Goal: Task Accomplishment & Management: Complete application form

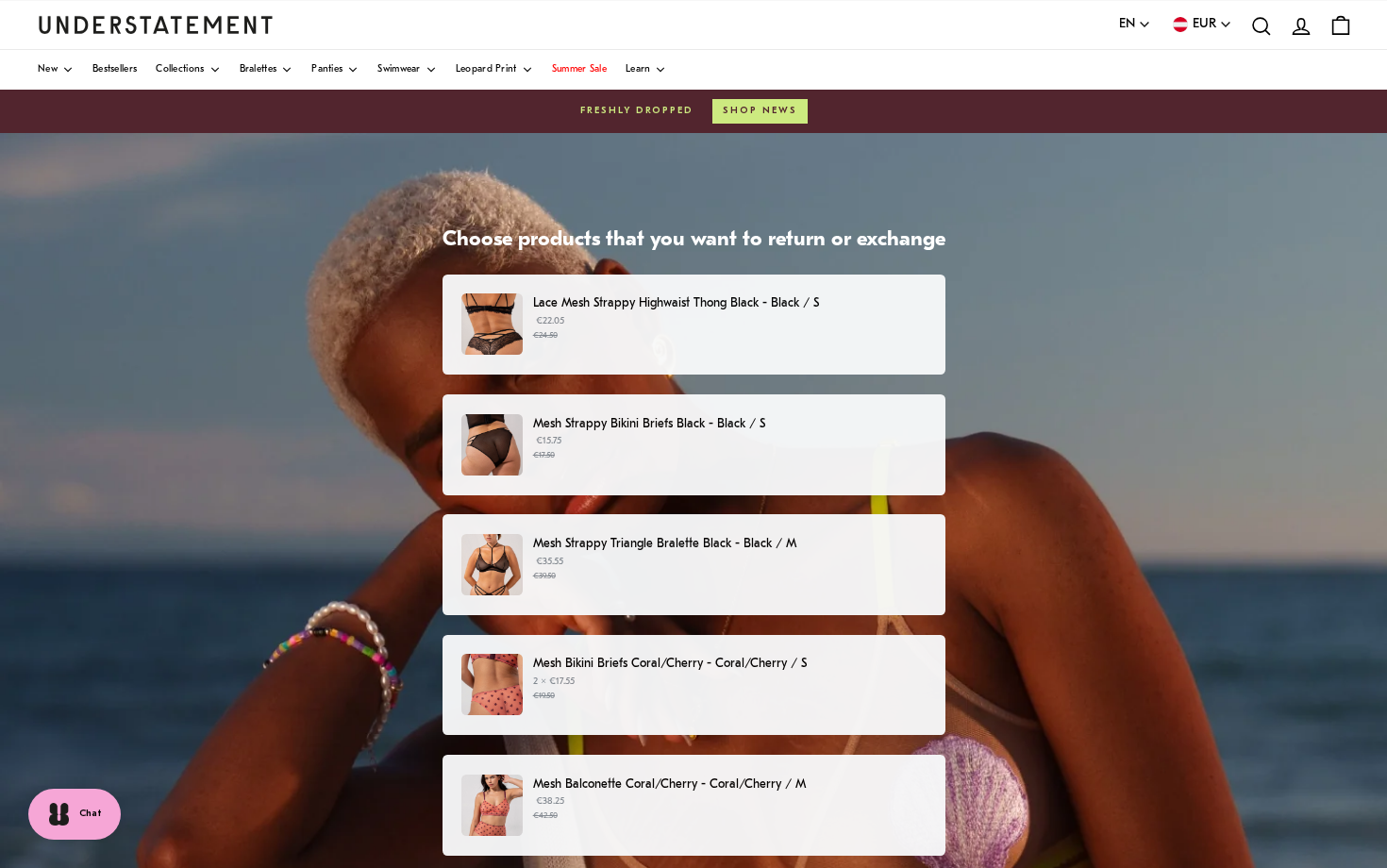
scroll to position [20, 0]
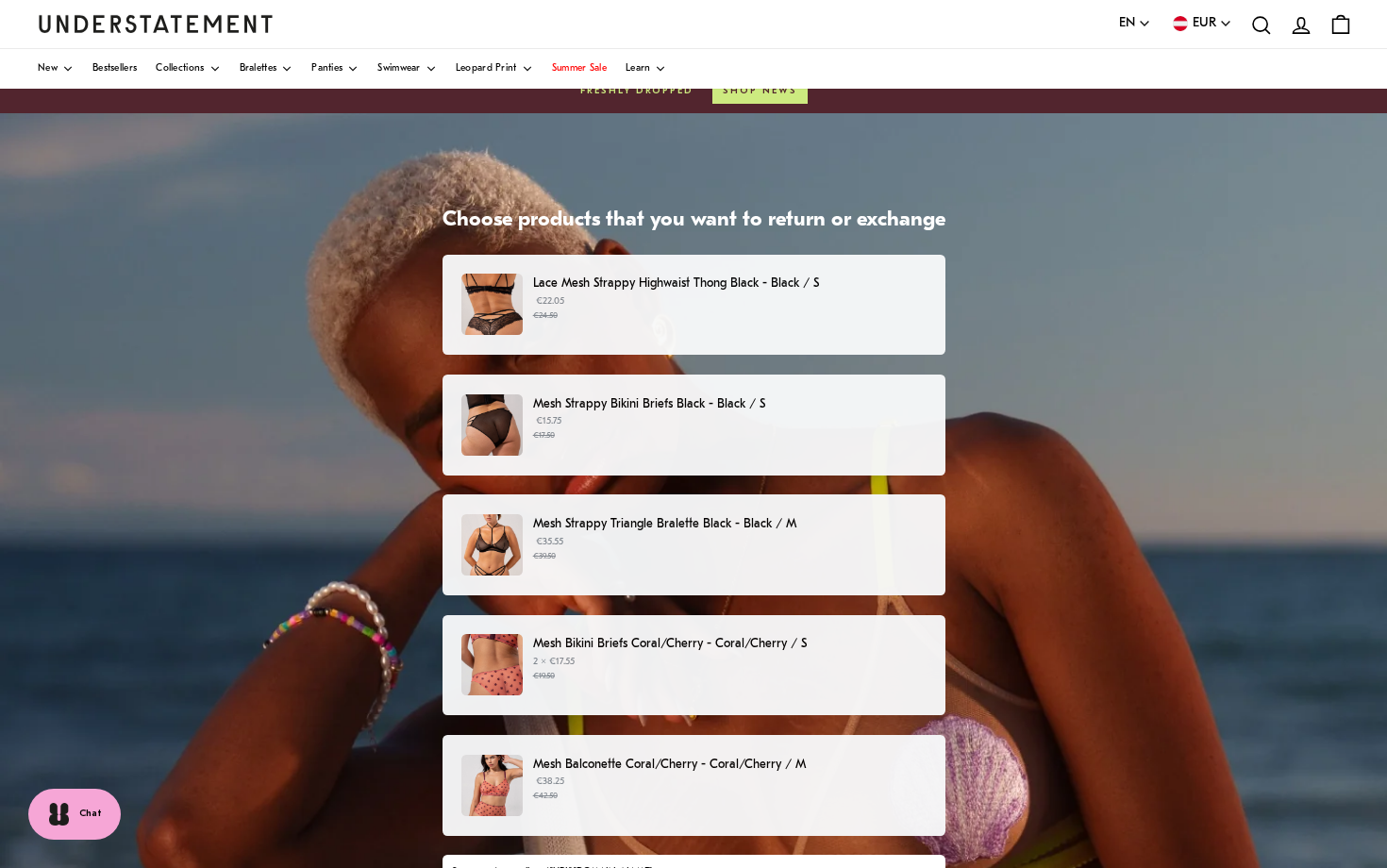
click at [692, 545] on p "€35.55 €39.50" at bounding box center [729, 549] width 393 height 28
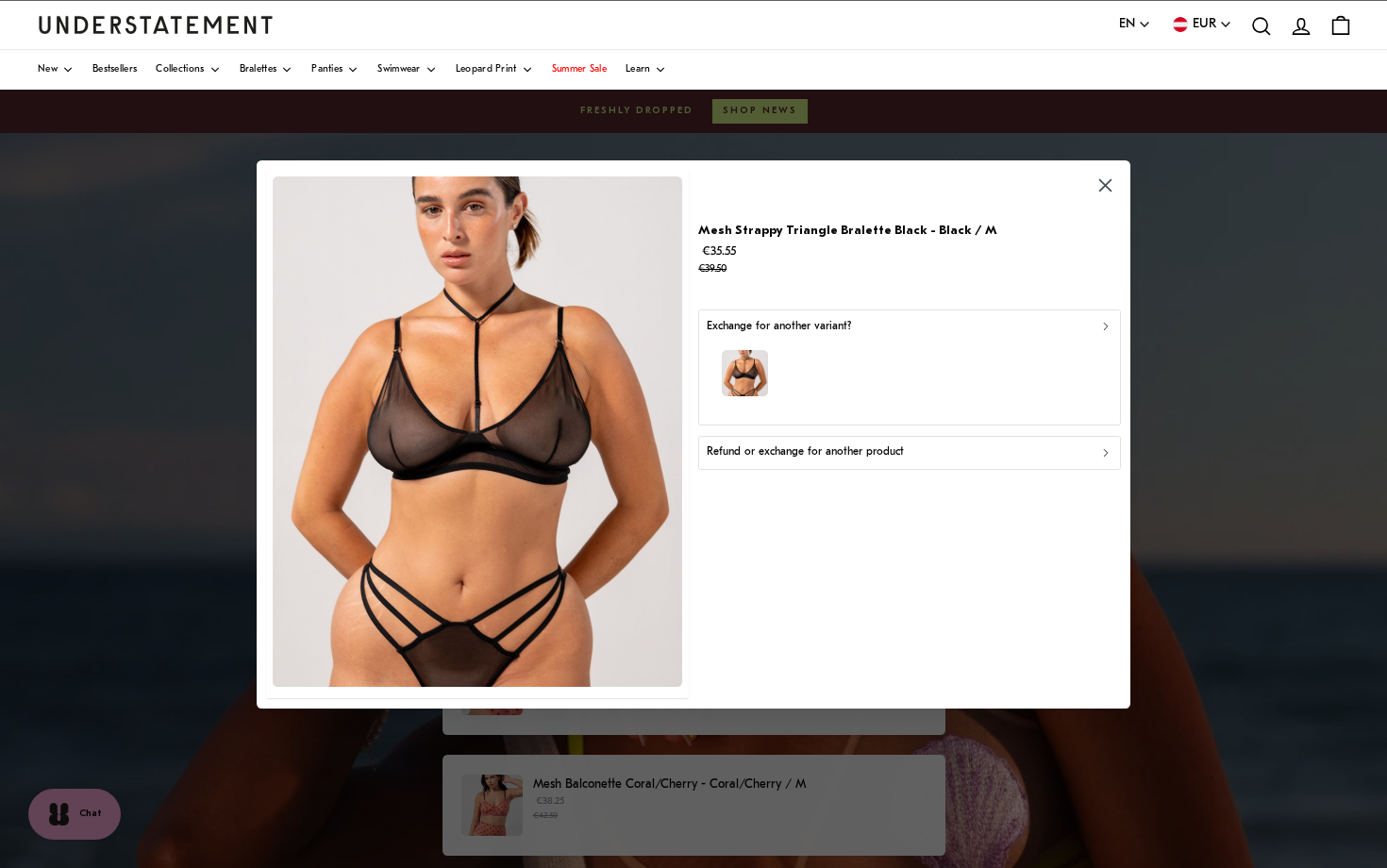
click at [787, 448] on p "Refund or exchange for another product" at bounding box center [805, 452] width 198 height 18
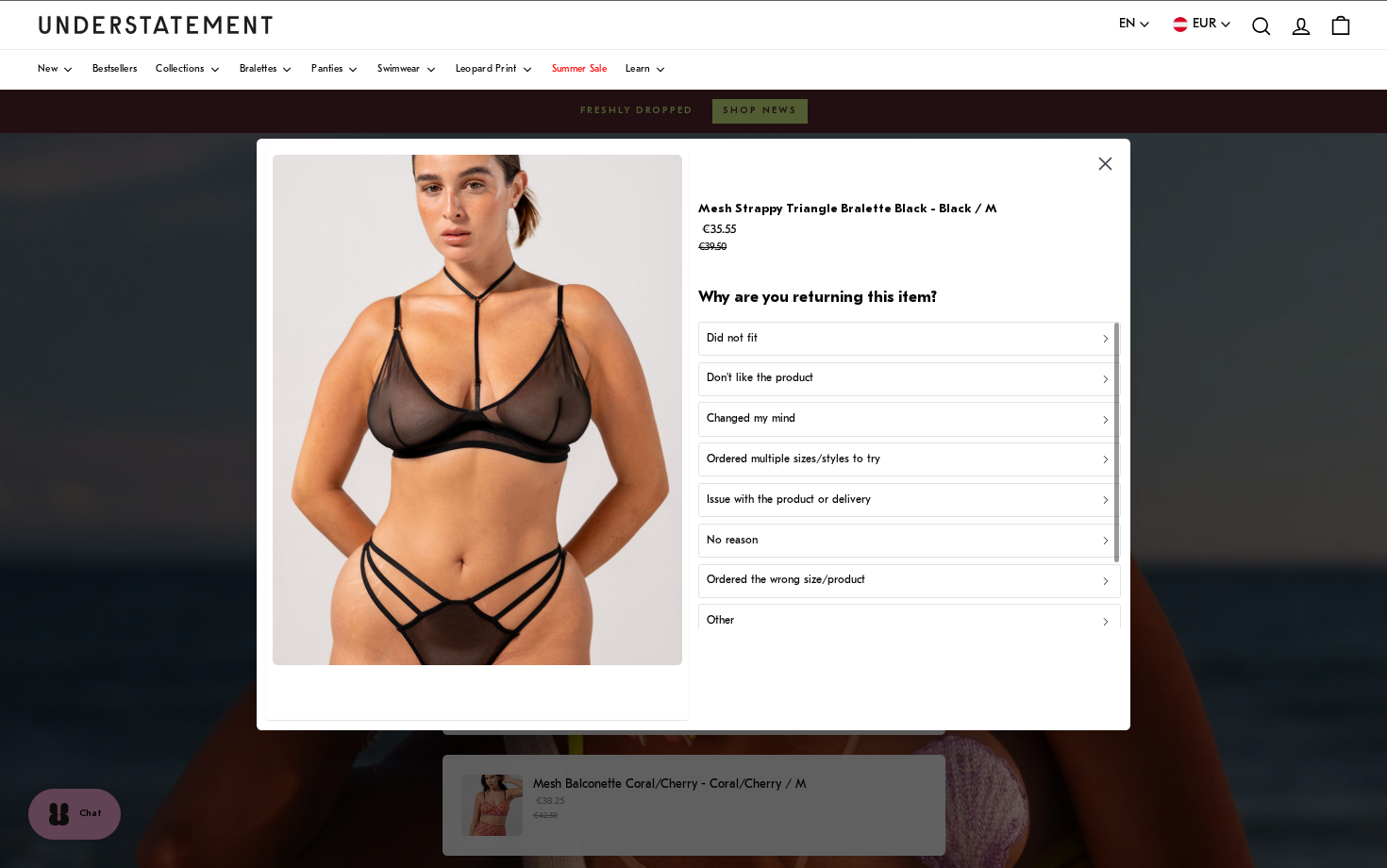
click at [765, 332] on div "Did not fit" at bounding box center [910, 338] width 406 height 18
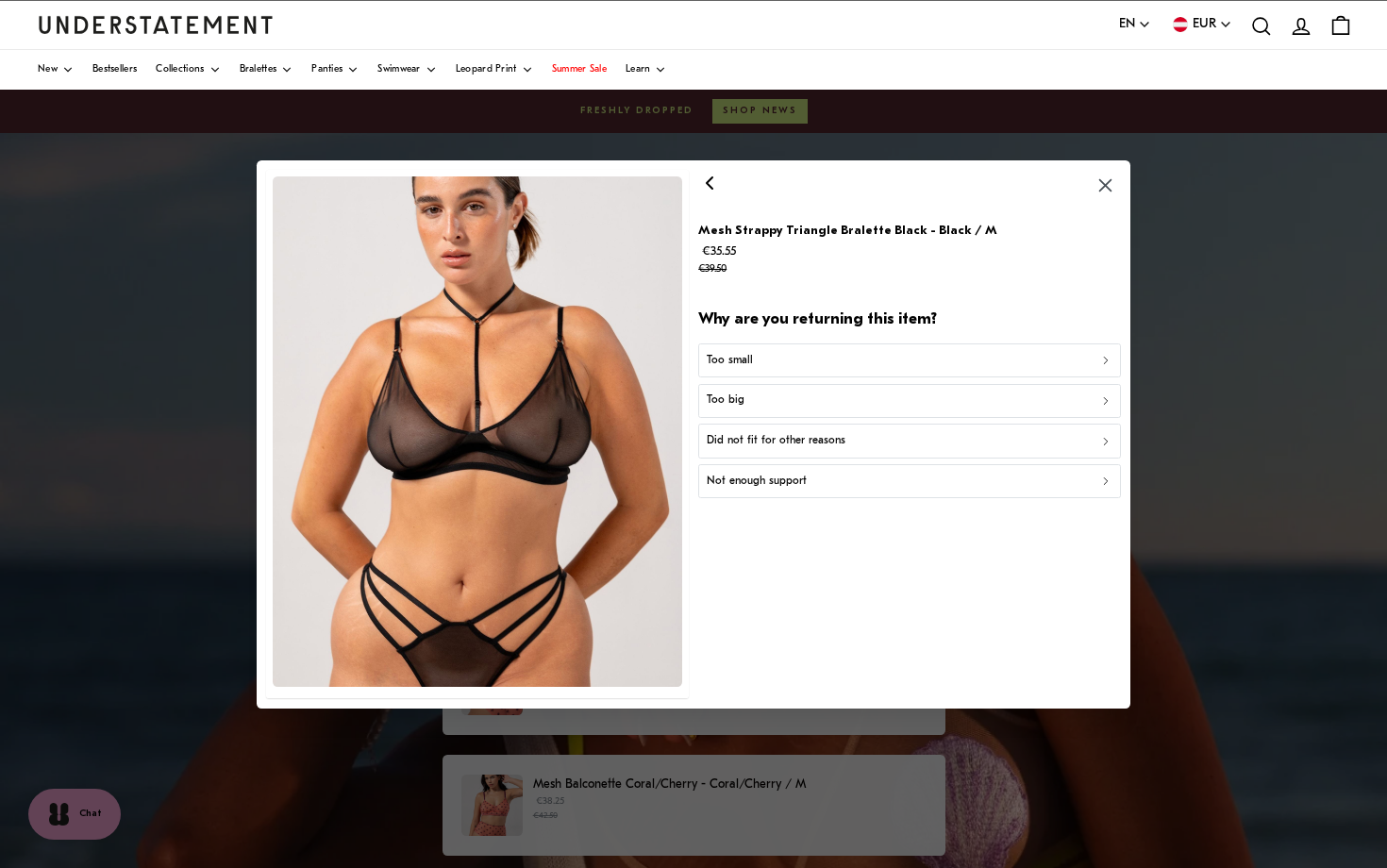
click at [739, 395] on p "Too big" at bounding box center [725, 400] width 38 height 18
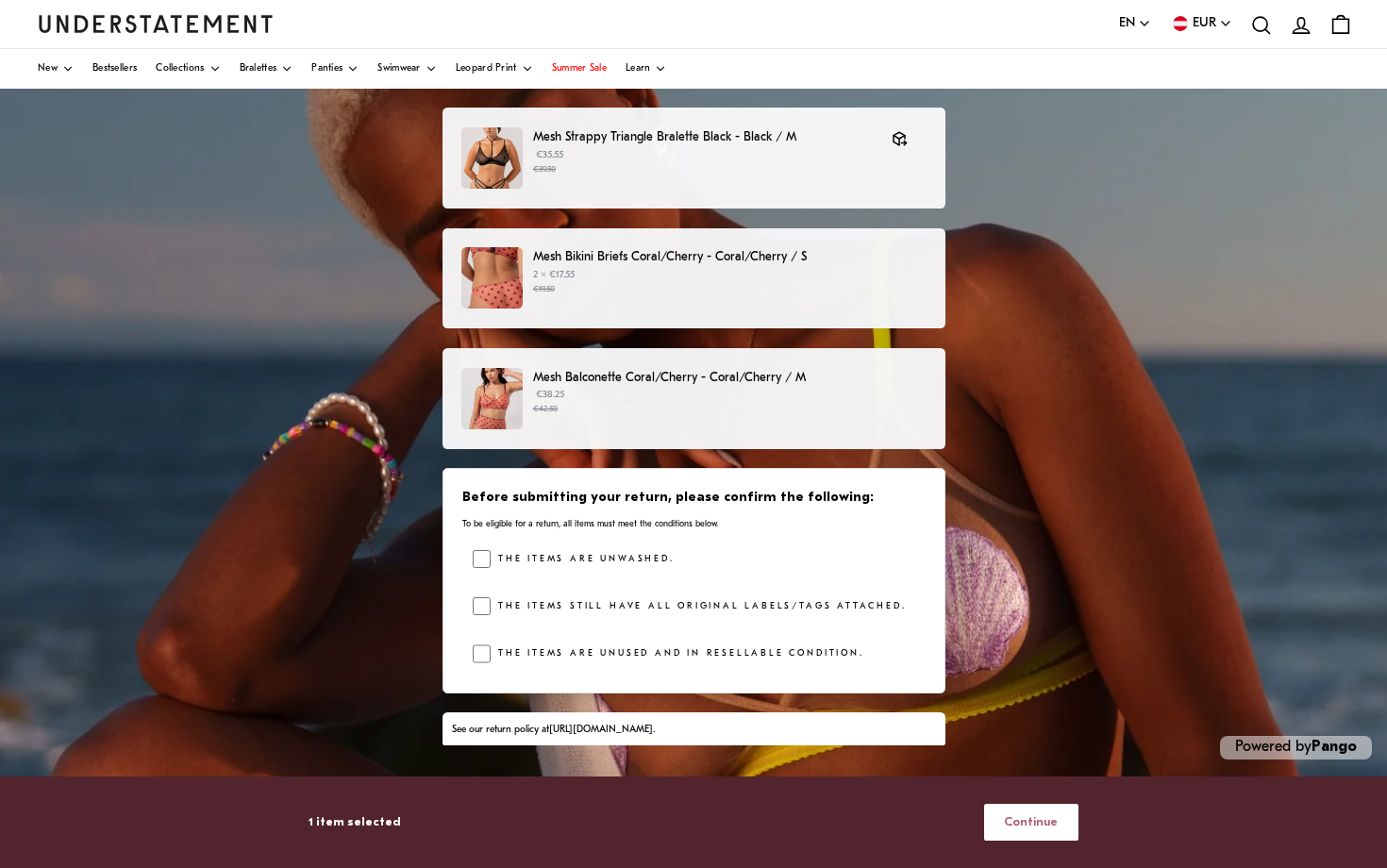
scroll to position [208, 0]
click at [1018, 820] on span "Continue" at bounding box center [1031, 823] width 54 height 35
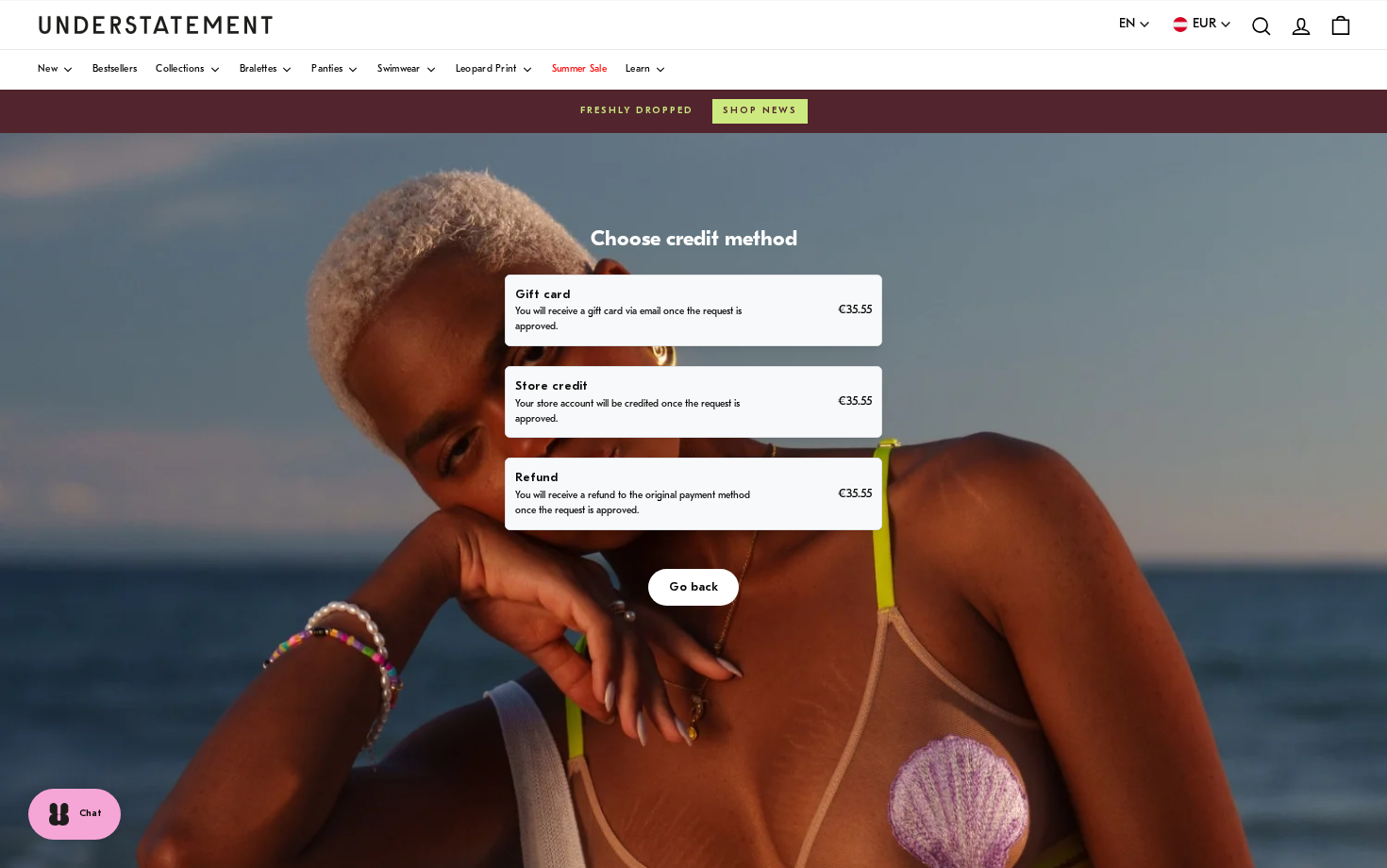
click at [705, 489] on p "You will receive a refund to the original payment method once the request is ap…" at bounding box center [637, 503] width 243 height 30
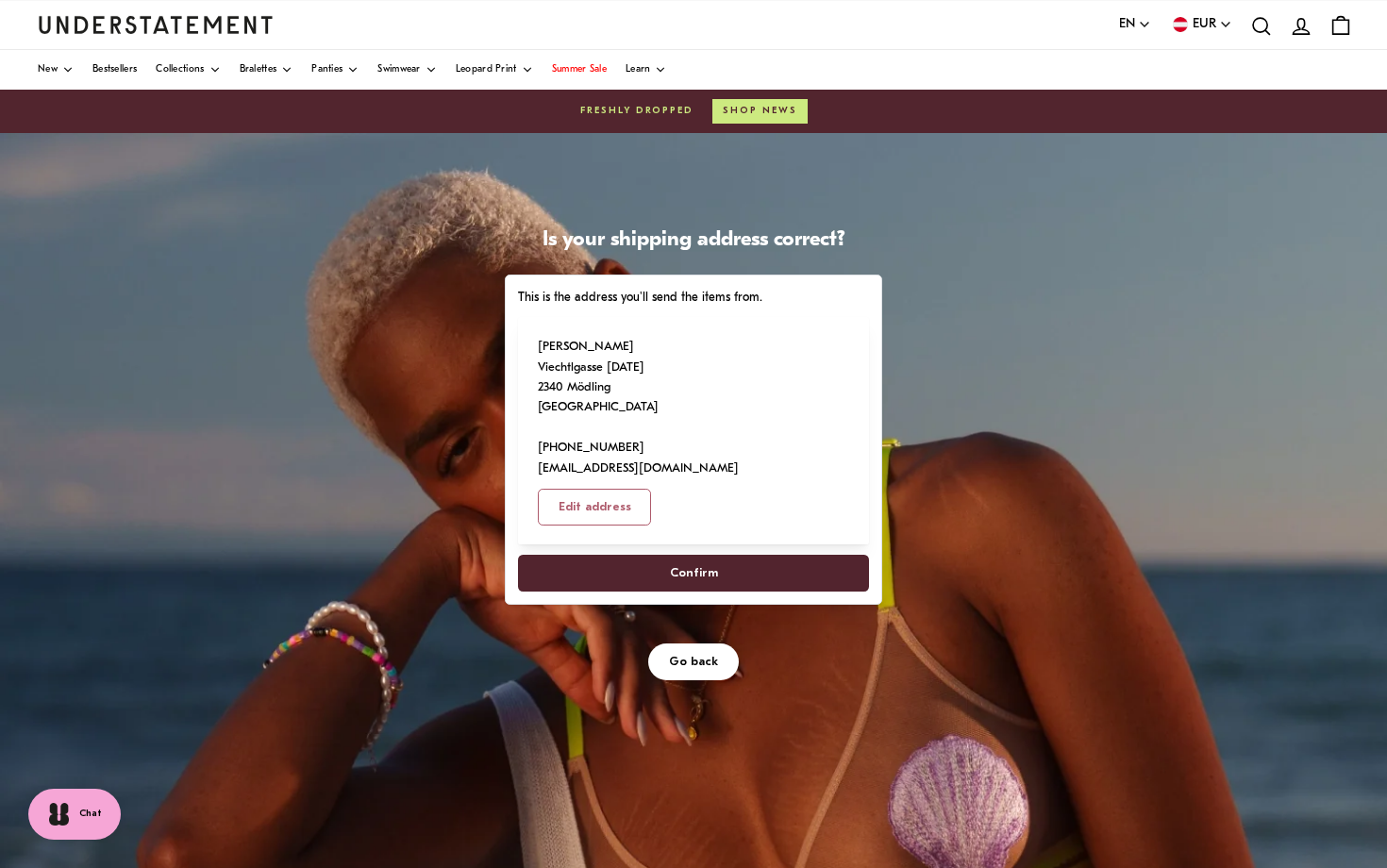
click at [702, 556] on span "Confirm" at bounding box center [694, 573] width 48 height 35
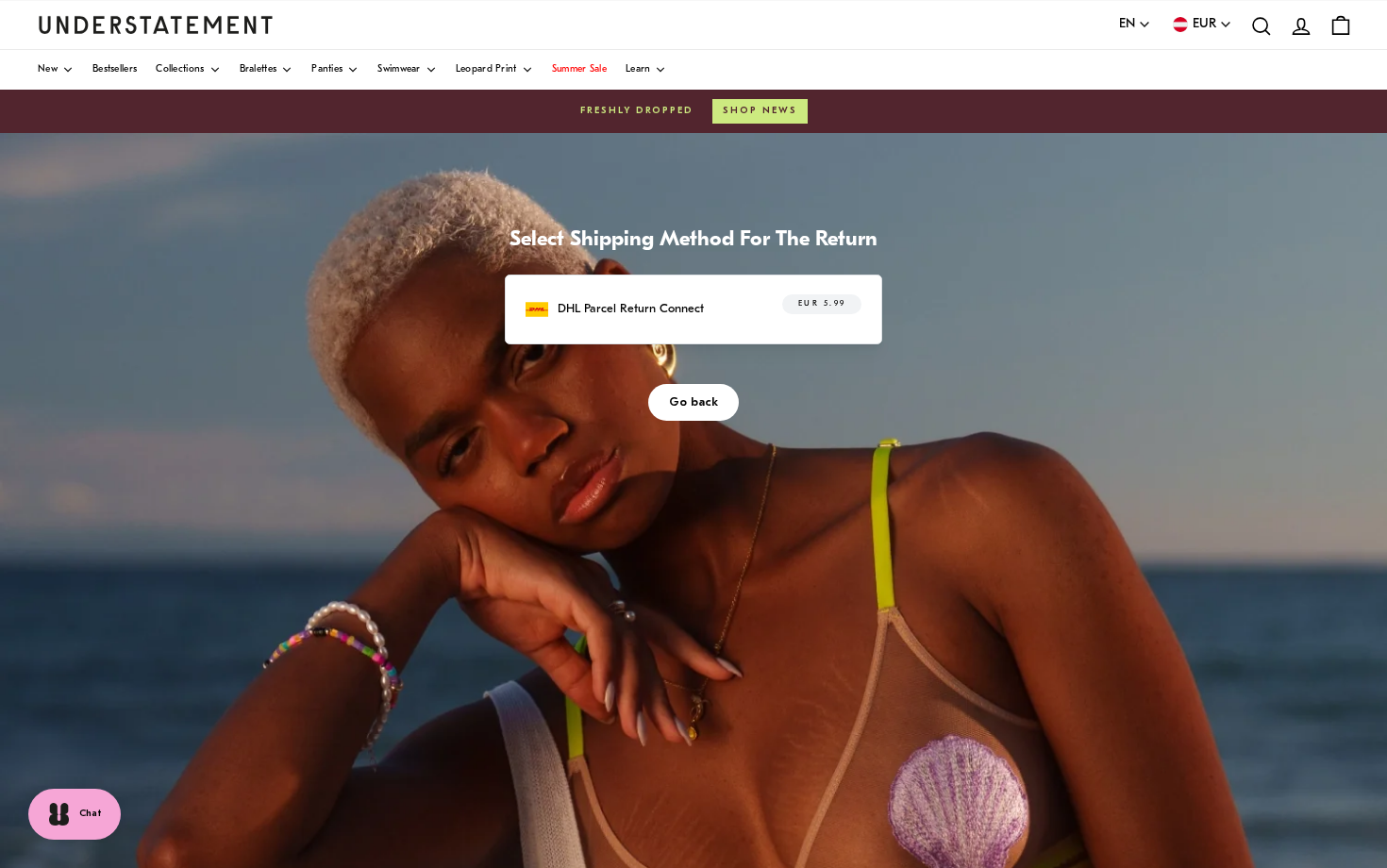
click at [724, 314] on div "DHL Parcel Return Connect EUR 5.99" at bounding box center [694, 309] width 336 height 29
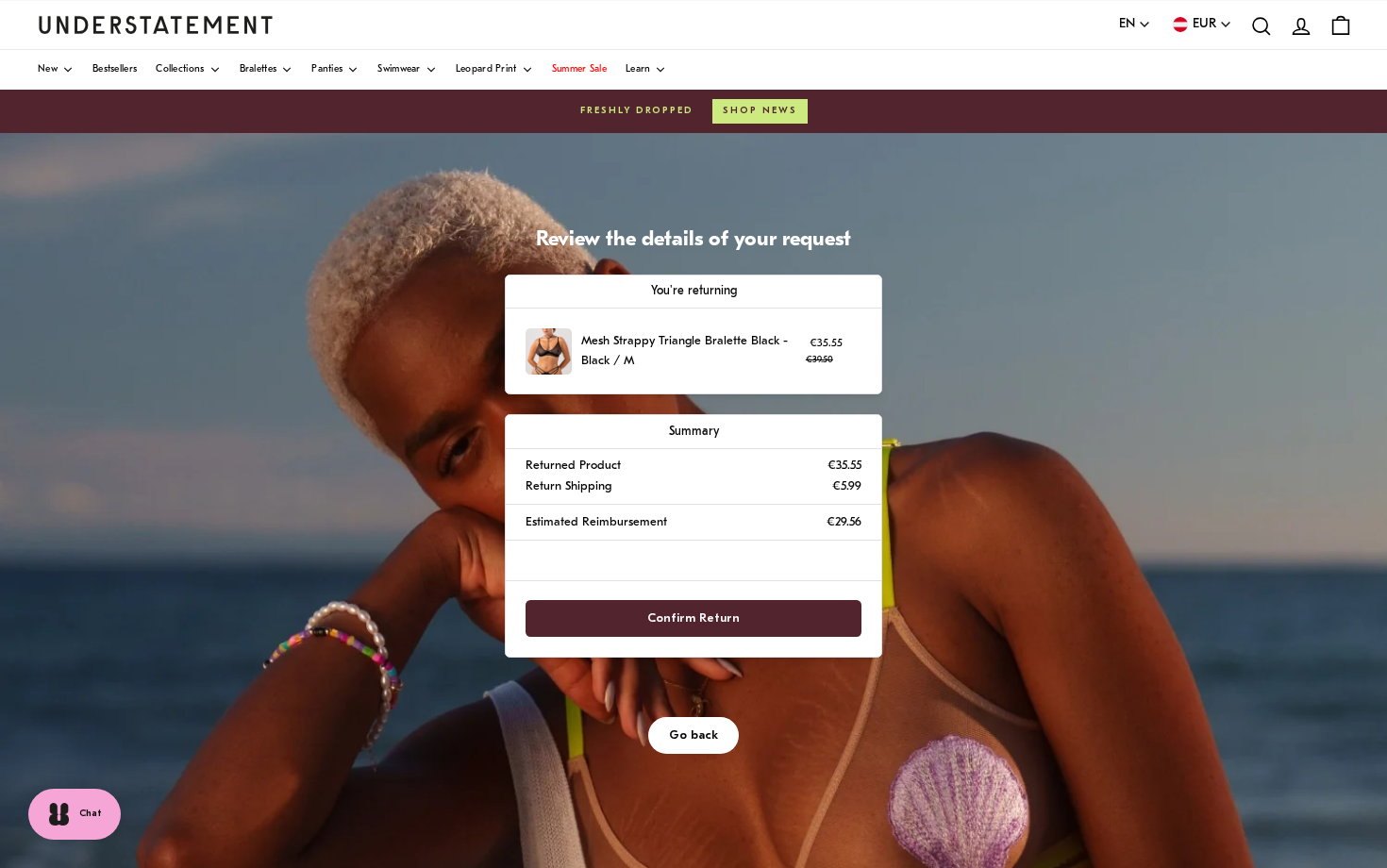
click at [708, 613] on span "Confirm Return" at bounding box center [694, 618] width 93 height 35
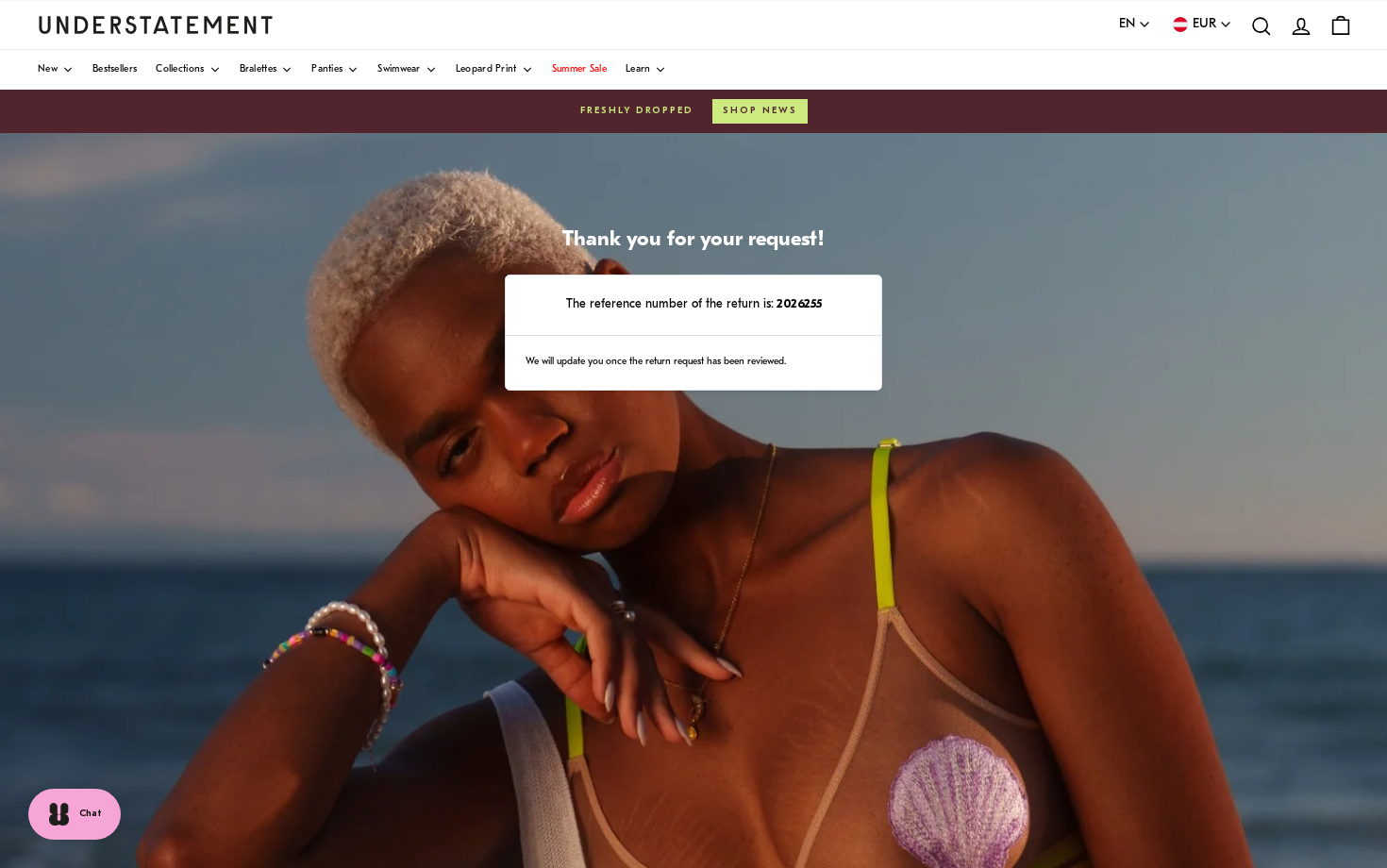
click at [133, 18] on img "Understatement Homepage" at bounding box center [155, 25] width 236 height 17
